Goal: Task Accomplishment & Management: Complete application form

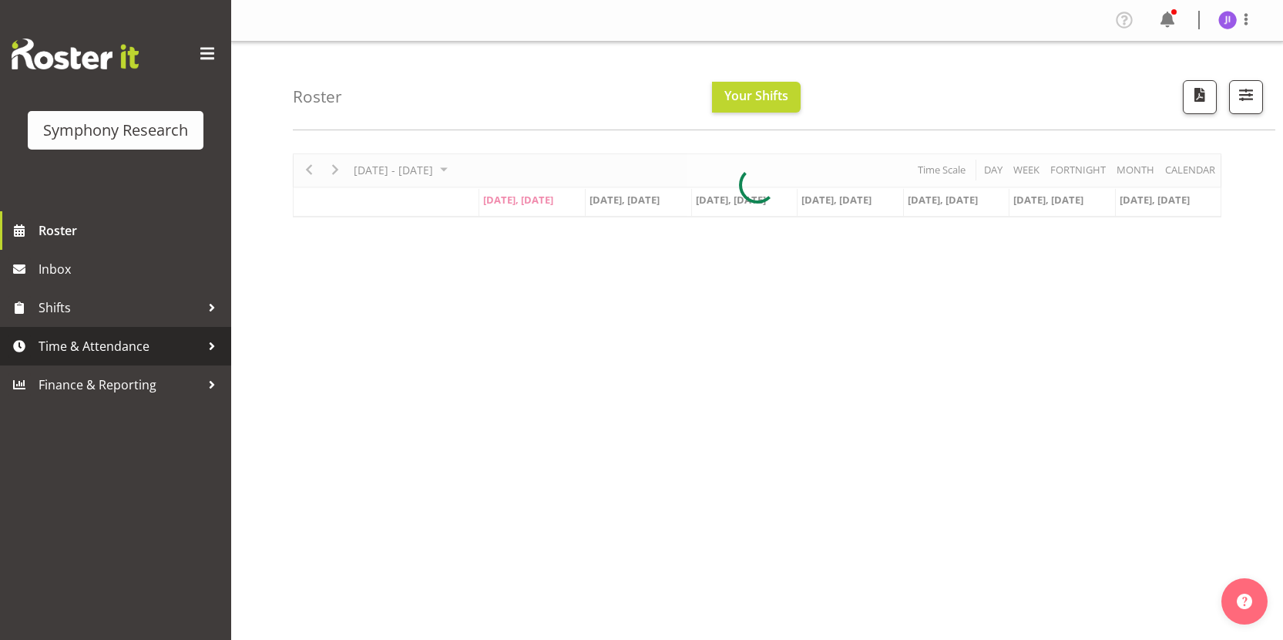
click at [133, 343] on span "Time & Attendance" at bounding box center [120, 346] width 162 height 23
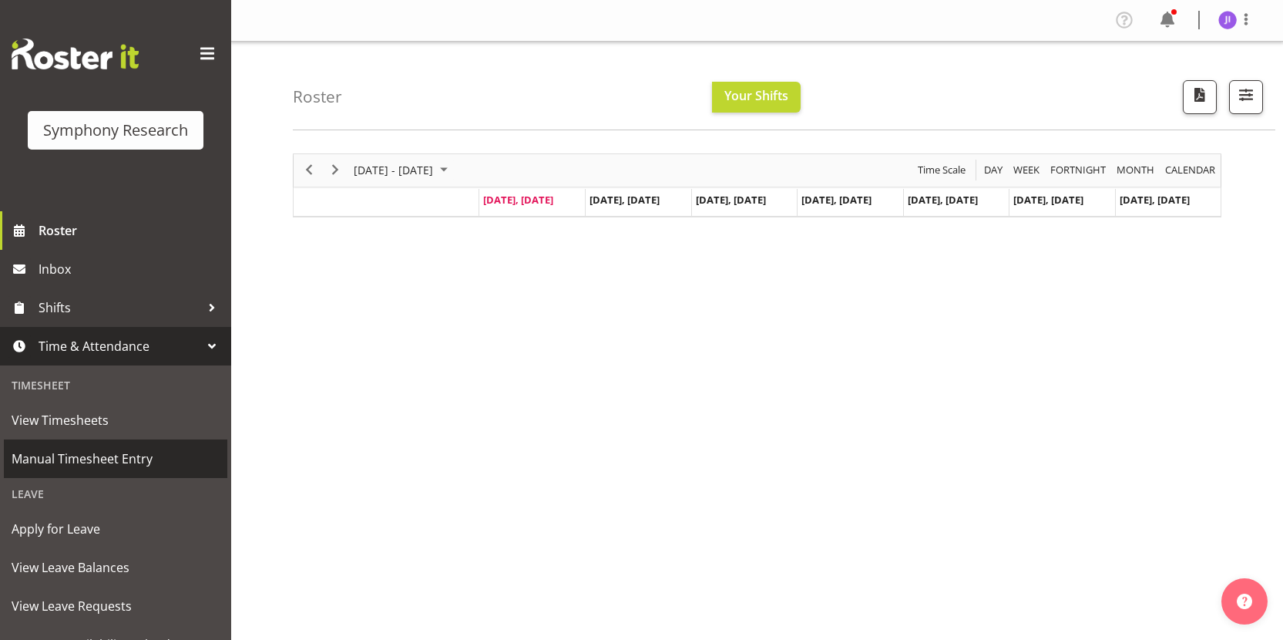
click at [128, 461] on span "Manual Timesheet Entry" at bounding box center [116, 458] width 208 height 23
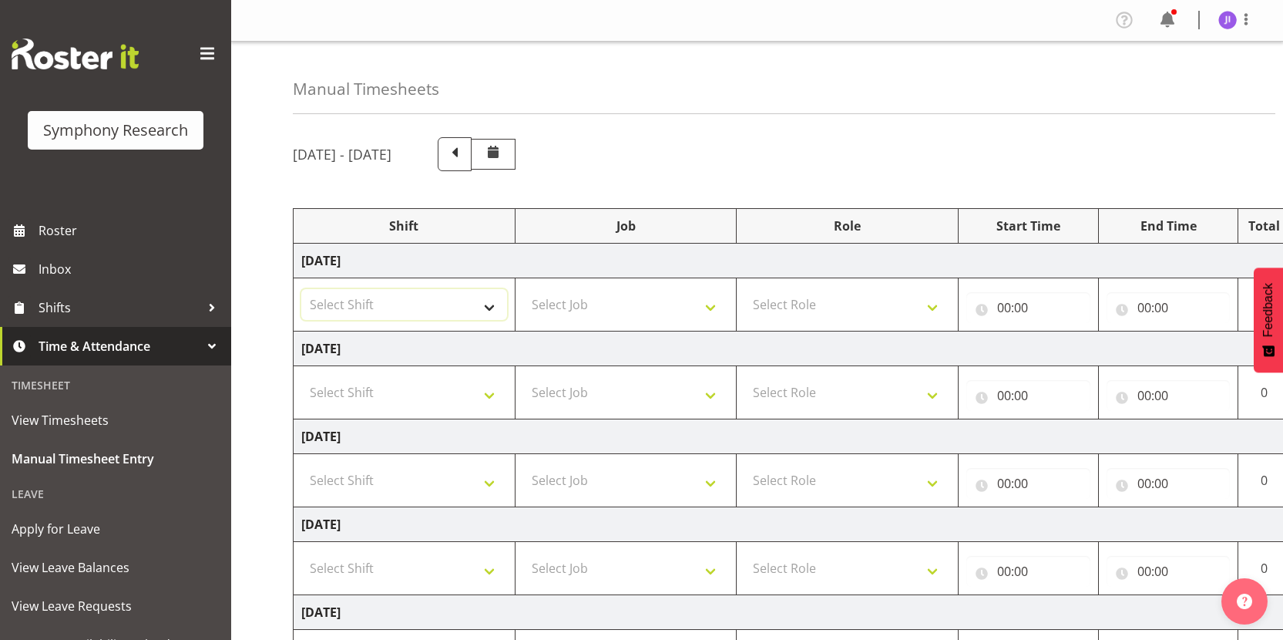
click at [409, 311] on select "Select Shift !!Weekend Residential (Roster IT Shift Label) *Business 9/10am ~ 4…" at bounding box center [404, 304] width 206 height 31
click at [338, 293] on select "Select Shift !!Weekend Residential (Roster IT Shift Label) *Business 9/10am ~ 4…" at bounding box center [404, 304] width 206 height 31
select select "48116"
click at [610, 307] on select "Select Job 550060 IF Admin 553492 World Poll [GEOGRAPHIC_DATA] Wave 2 2025 5535…" at bounding box center [626, 304] width 206 height 31
select select "10458"
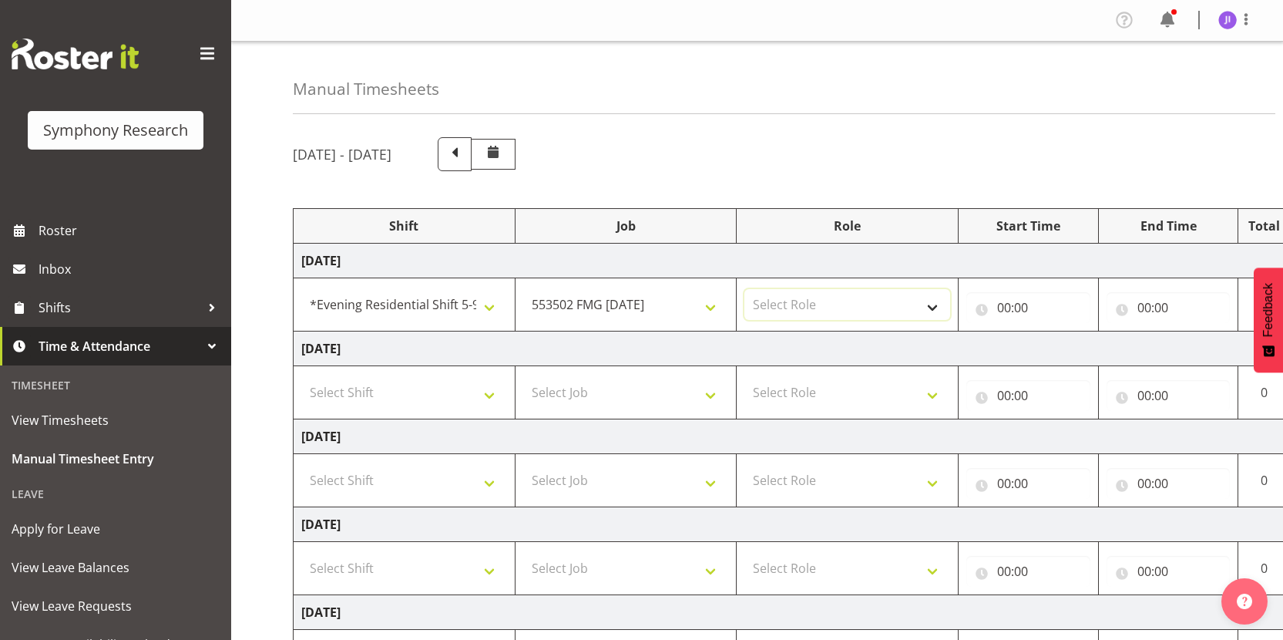
click at [823, 296] on select "Select Role Interviewing Briefing" at bounding box center [848, 304] width 206 height 31
select select "47"
click at [999, 310] on input "00:00" at bounding box center [1029, 307] width 124 height 31
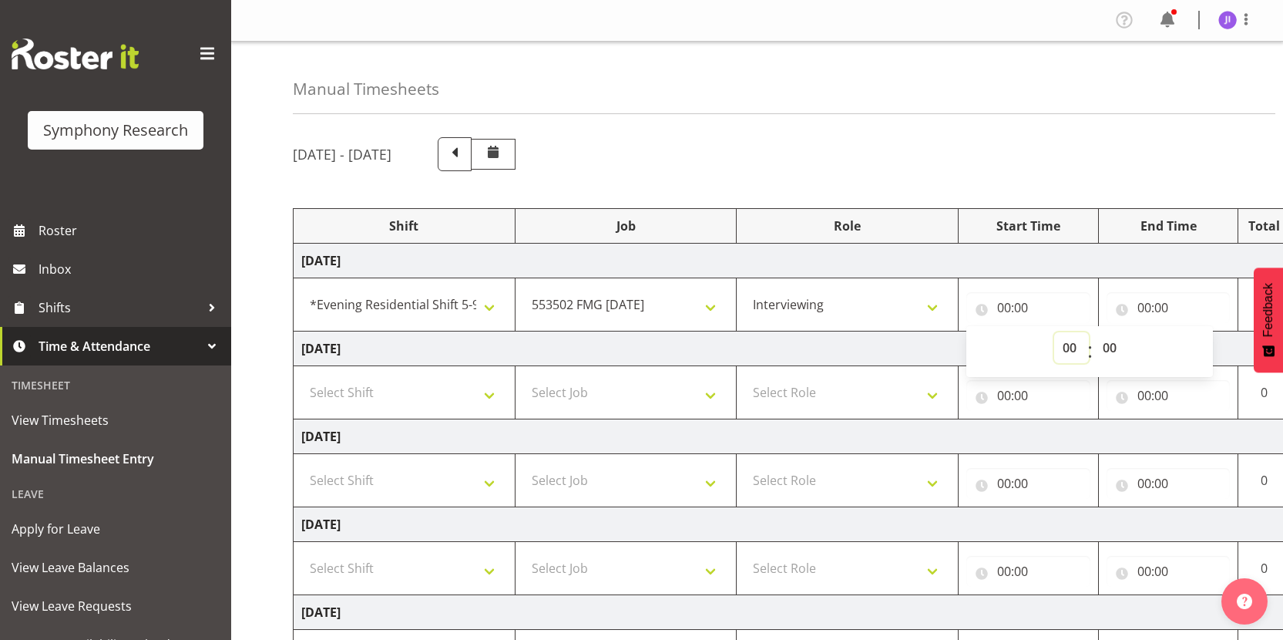
click at [1062, 349] on select "00 01 02 03 04 05 06 07 08 09 10 11 12 13 14 15 16 17 18 19 20 21 22 23" at bounding box center [1071, 347] width 35 height 31
select select "17"
type input "17:00"
click at [1145, 305] on input "00:00" at bounding box center [1169, 307] width 124 height 31
click at [1209, 351] on select "00 01 02 03 04 05 06 07 08 09 10 11 12 13 14 15 16 17 18 19 20 21 22 23" at bounding box center [1212, 347] width 35 height 31
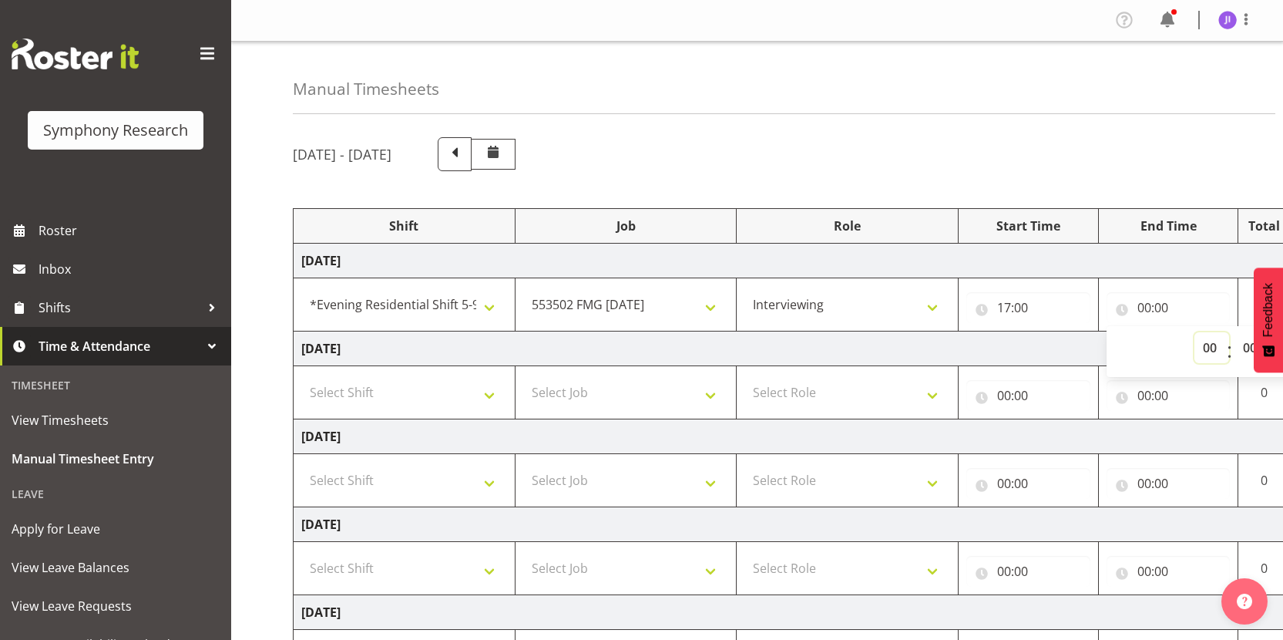
select select "21"
type input "21:00"
click at [1062, 119] on div "Manual Timesheets [DATE] - [DATE] Shift Job Role Start Time End Time Total [DAT…" at bounding box center [757, 493] width 1052 height 903
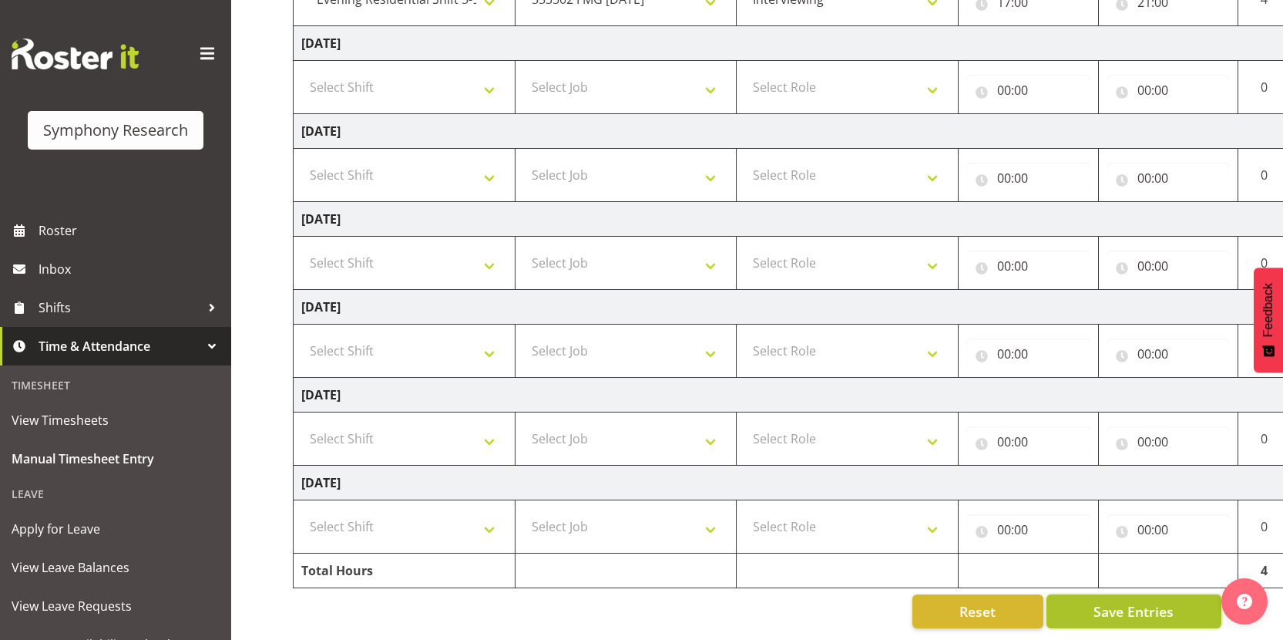
click at [1111, 594] on button "Save Entries" at bounding box center [1134, 611] width 175 height 34
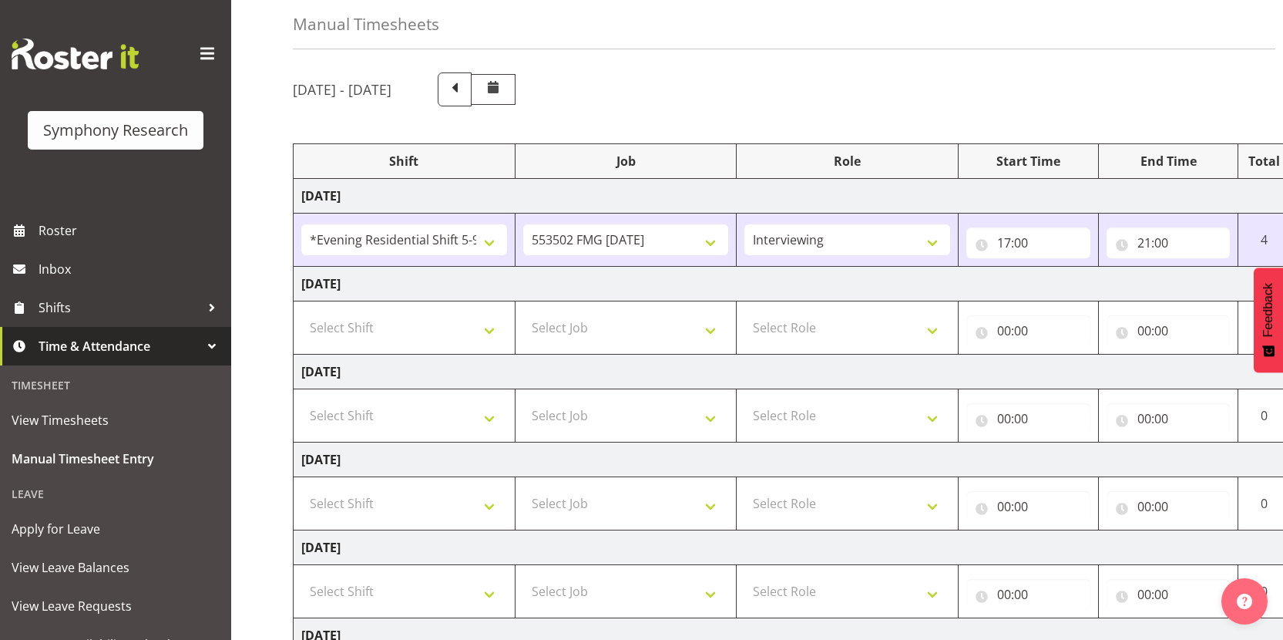
scroll to position [0, 0]
